Goal: Task Accomplishment & Management: Use online tool/utility

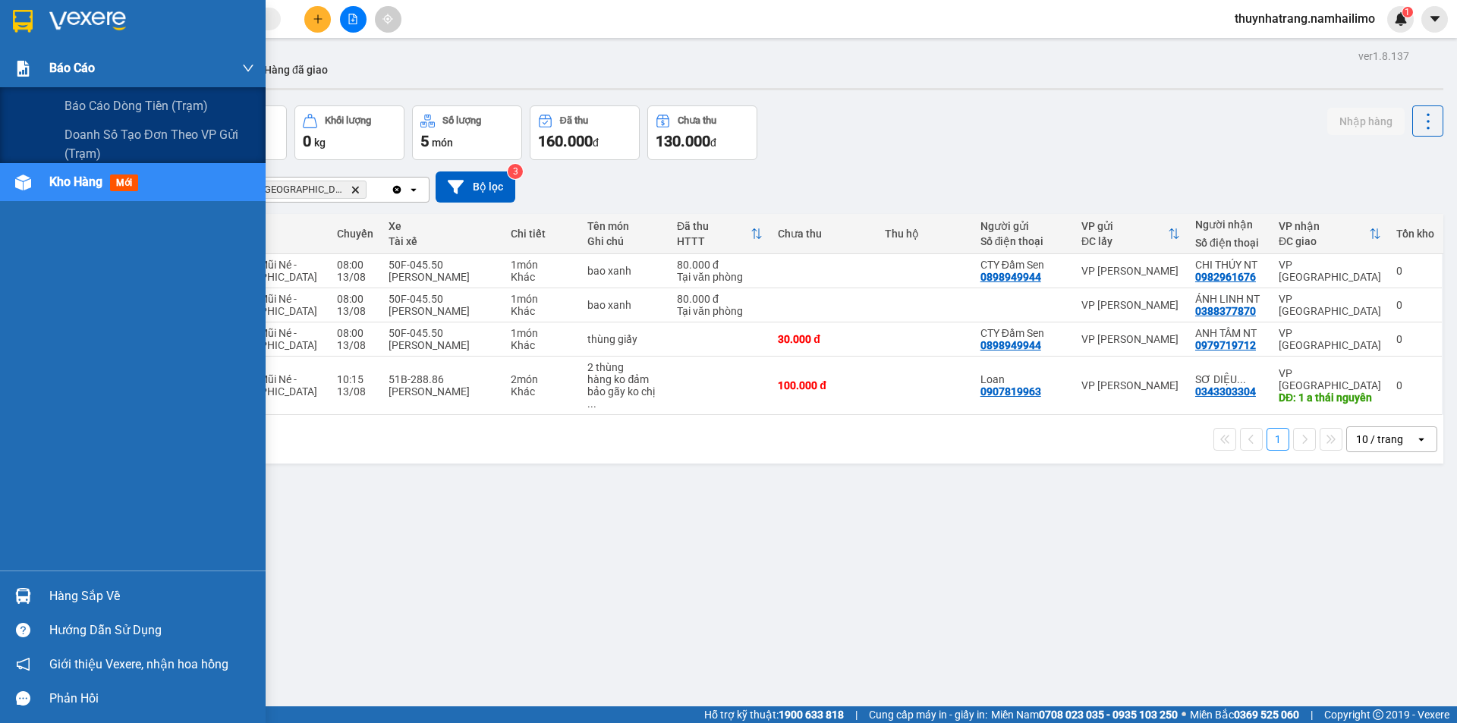
click at [36, 73] on div "Báo cáo" at bounding box center [133, 68] width 266 height 38
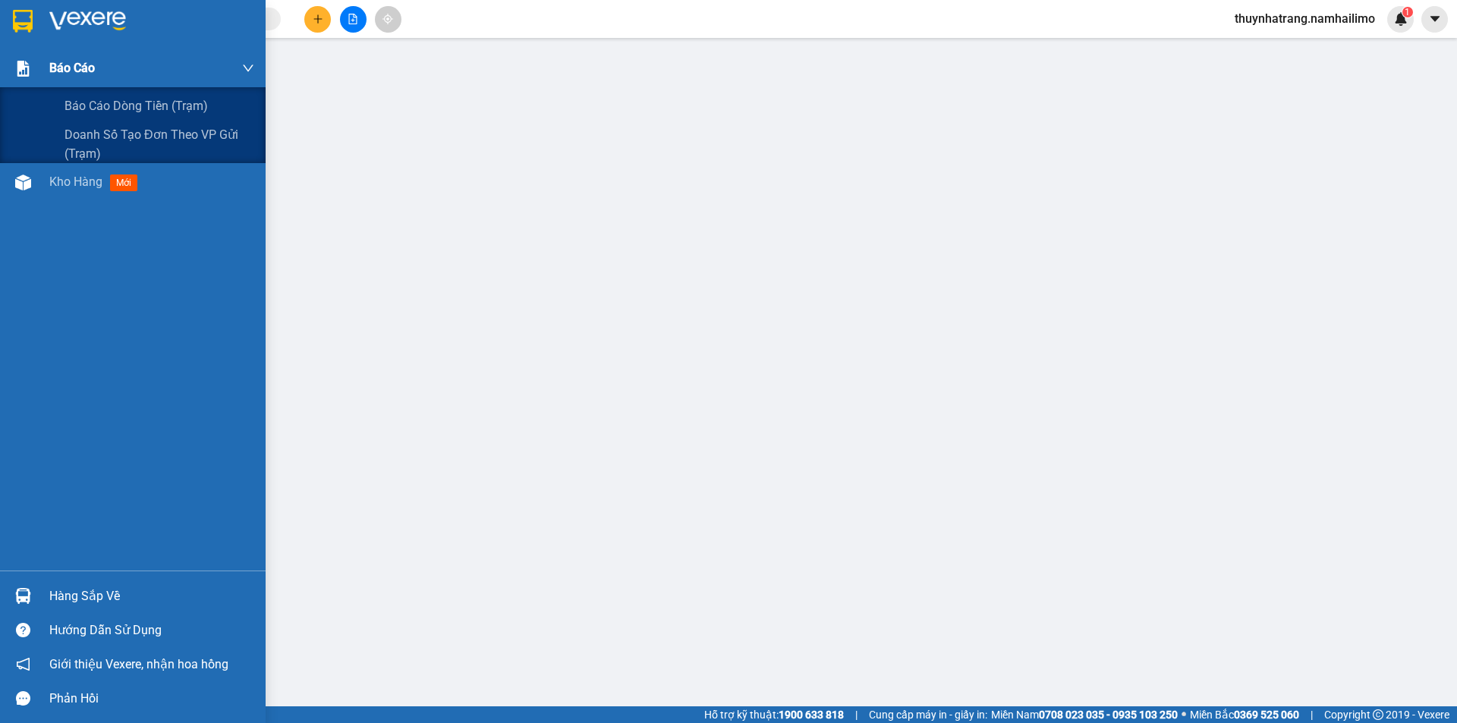
click at [77, 71] on span "Báo cáo" at bounding box center [72, 67] width 46 height 19
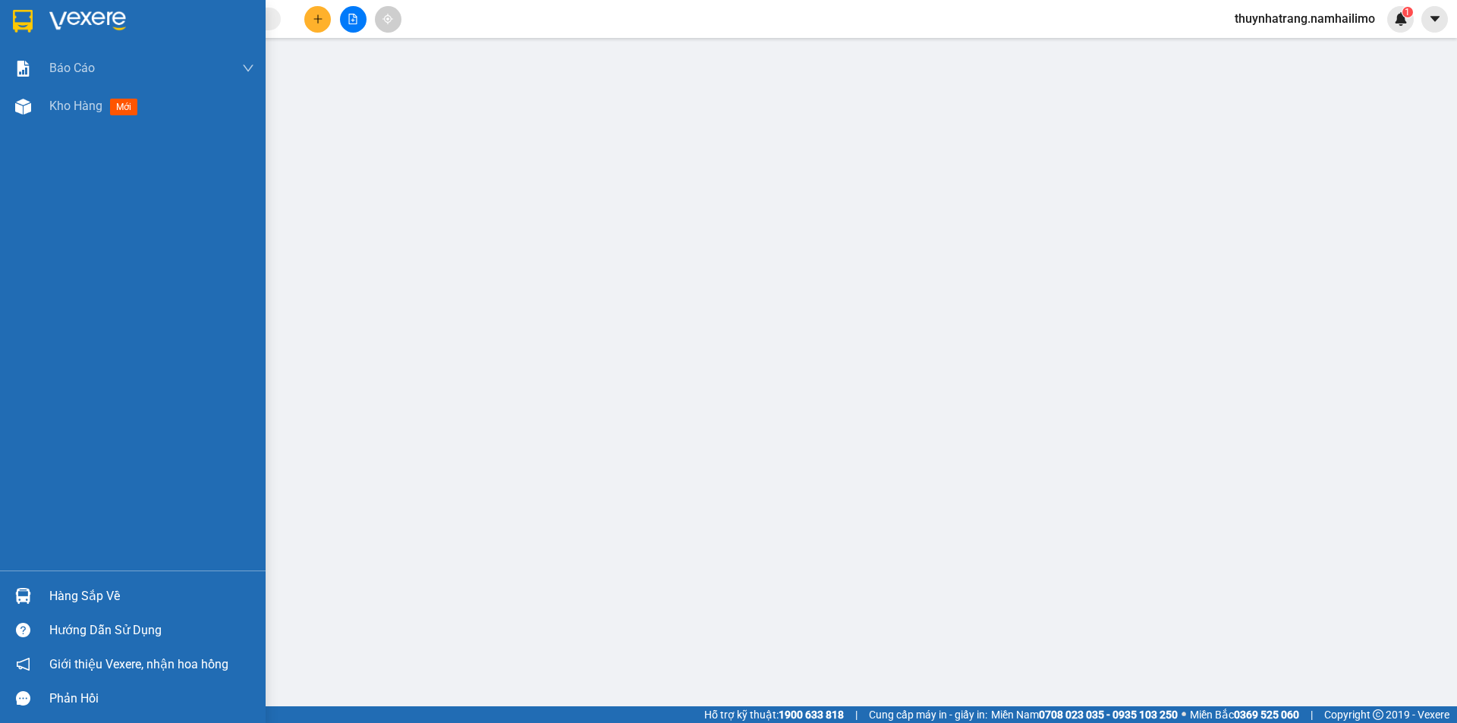
click at [34, 30] on div at bounding box center [23, 21] width 27 height 27
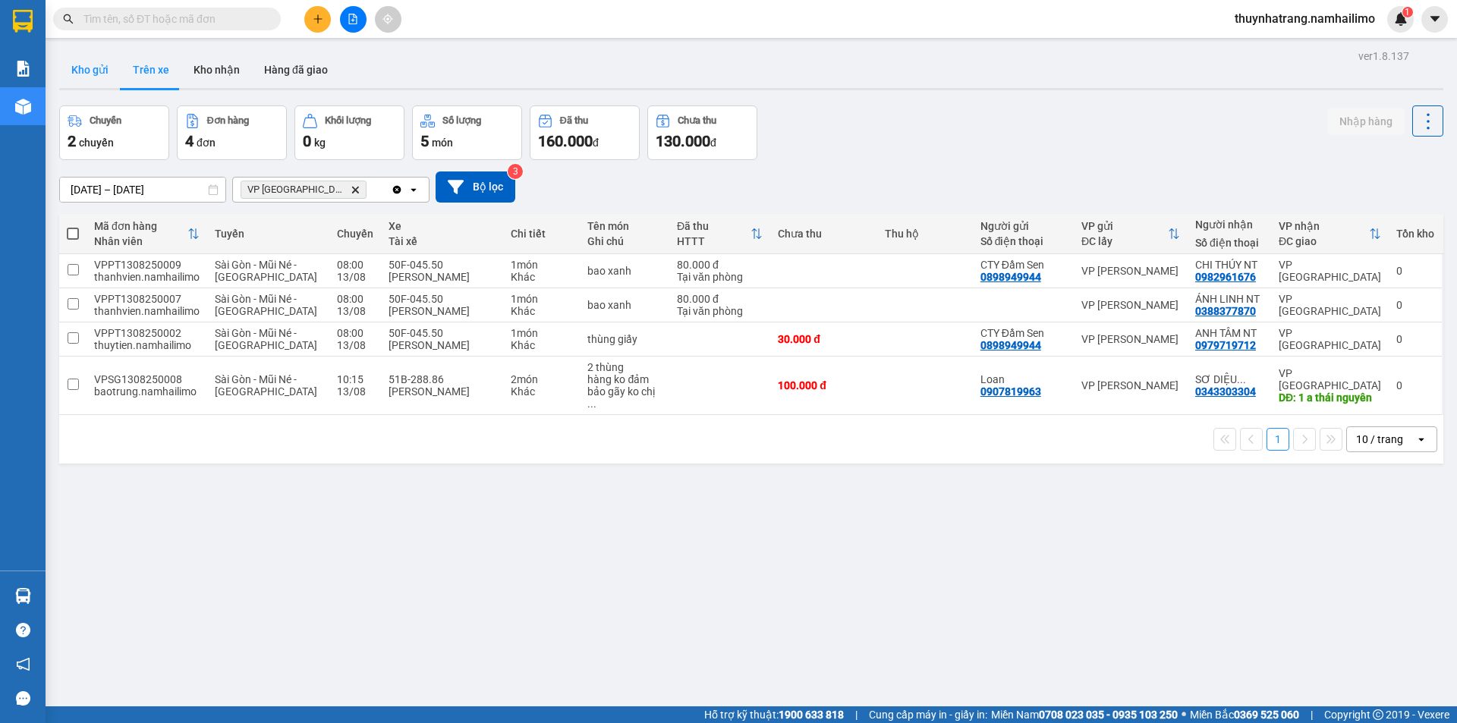
click at [99, 70] on button "Kho gửi" at bounding box center [89, 70] width 61 height 36
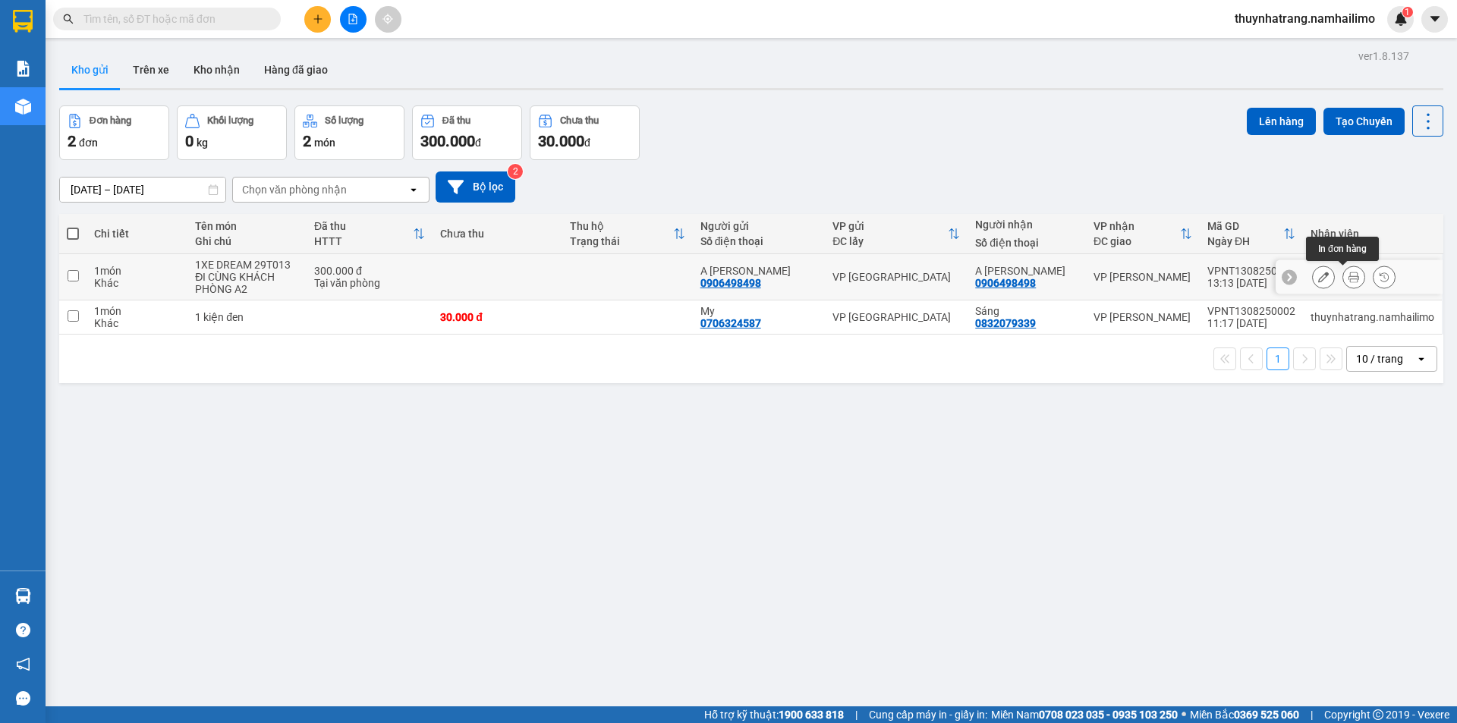
click at [1349, 282] on icon at bounding box center [1354, 277] width 11 height 11
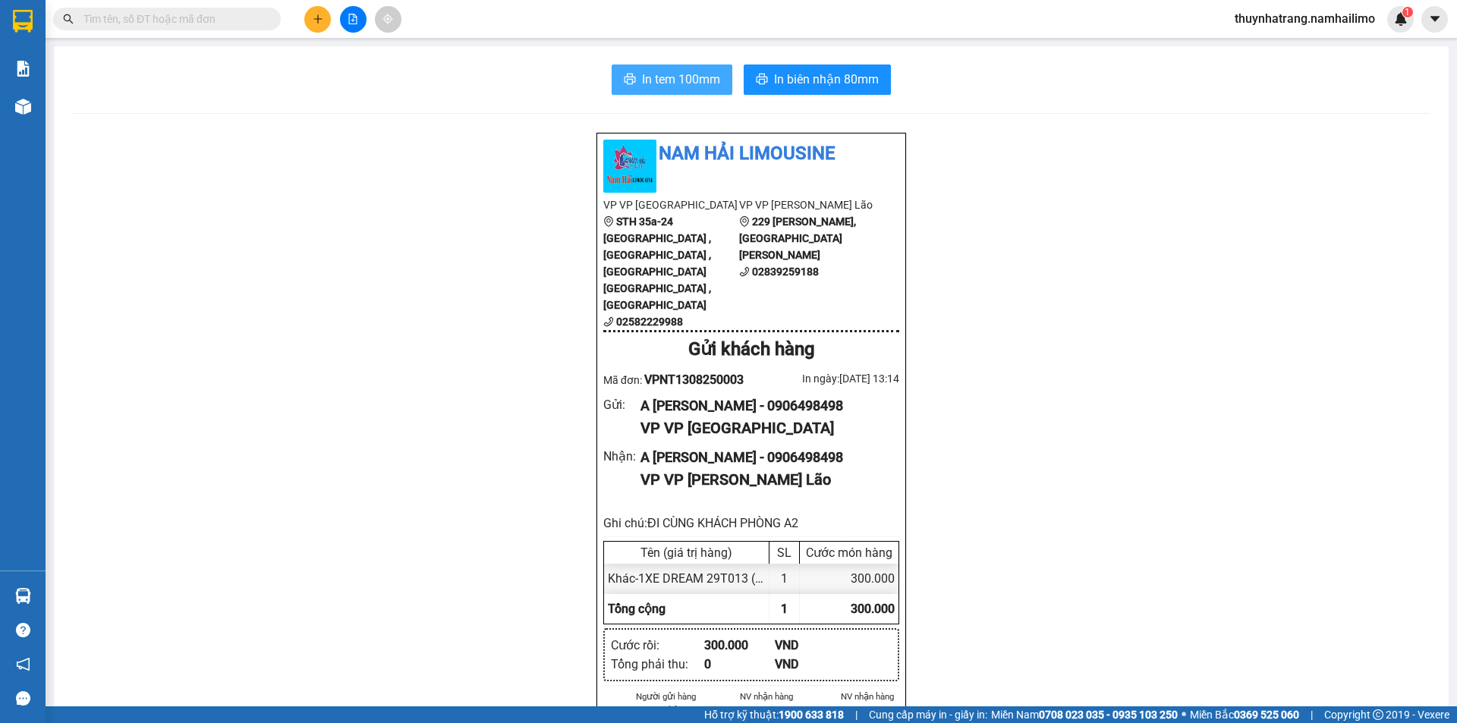
click at [696, 80] on span "In tem 100mm" at bounding box center [681, 79] width 78 height 19
